Goal: Navigation & Orientation: Understand site structure

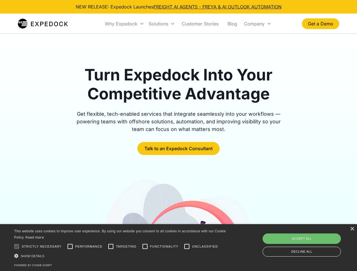
click at [125, 24] on div "Why Expedock" at bounding box center [121, 24] width 33 height 6
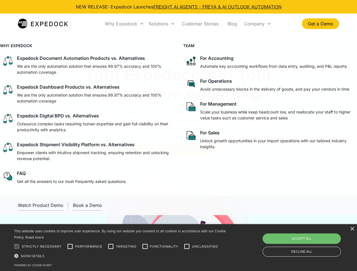
click at [162, 24] on div "Solutions" at bounding box center [159, 24] width 20 height 6
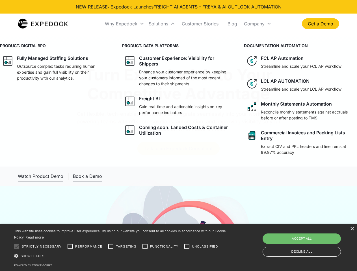
click at [258, 24] on div "Company" at bounding box center [254, 24] width 21 height 6
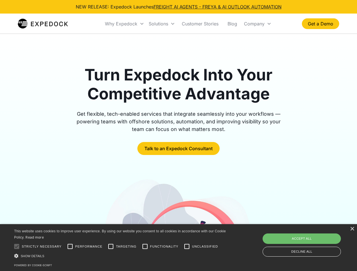
click at [17, 247] on div at bounding box center [16, 246] width 11 height 11
click at [70, 247] on input "Performance" at bounding box center [69, 246] width 11 height 11
checkbox input "true"
click at [111, 247] on input "Targeting" at bounding box center [110, 246] width 11 height 11
checkbox input "true"
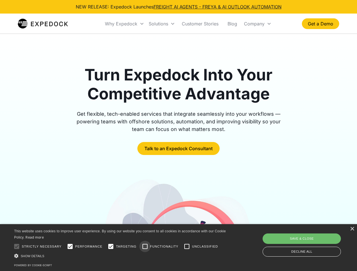
click at [145, 247] on input "Functionality" at bounding box center [144, 246] width 11 height 11
checkbox input "true"
click at [187, 247] on input "Unclassified" at bounding box center [186, 246] width 11 height 11
checkbox input "true"
click at [121, 256] on div "Show details Hide details" at bounding box center [121, 256] width 214 height 6
